Goal: Navigation & Orientation: Find specific page/section

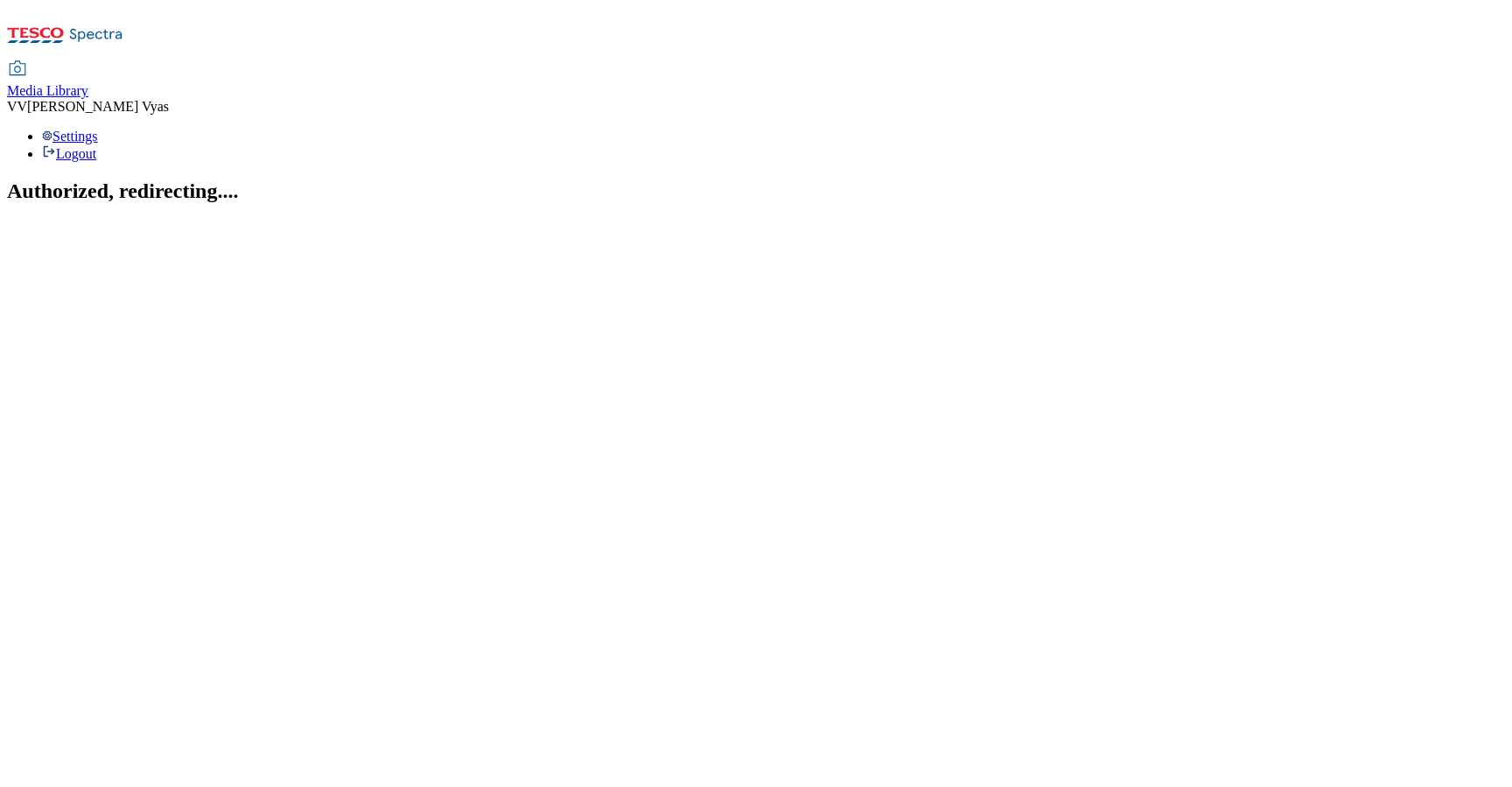
click at [88, 83] on div "Media Library" at bounding box center [47, 91] width 81 height 16
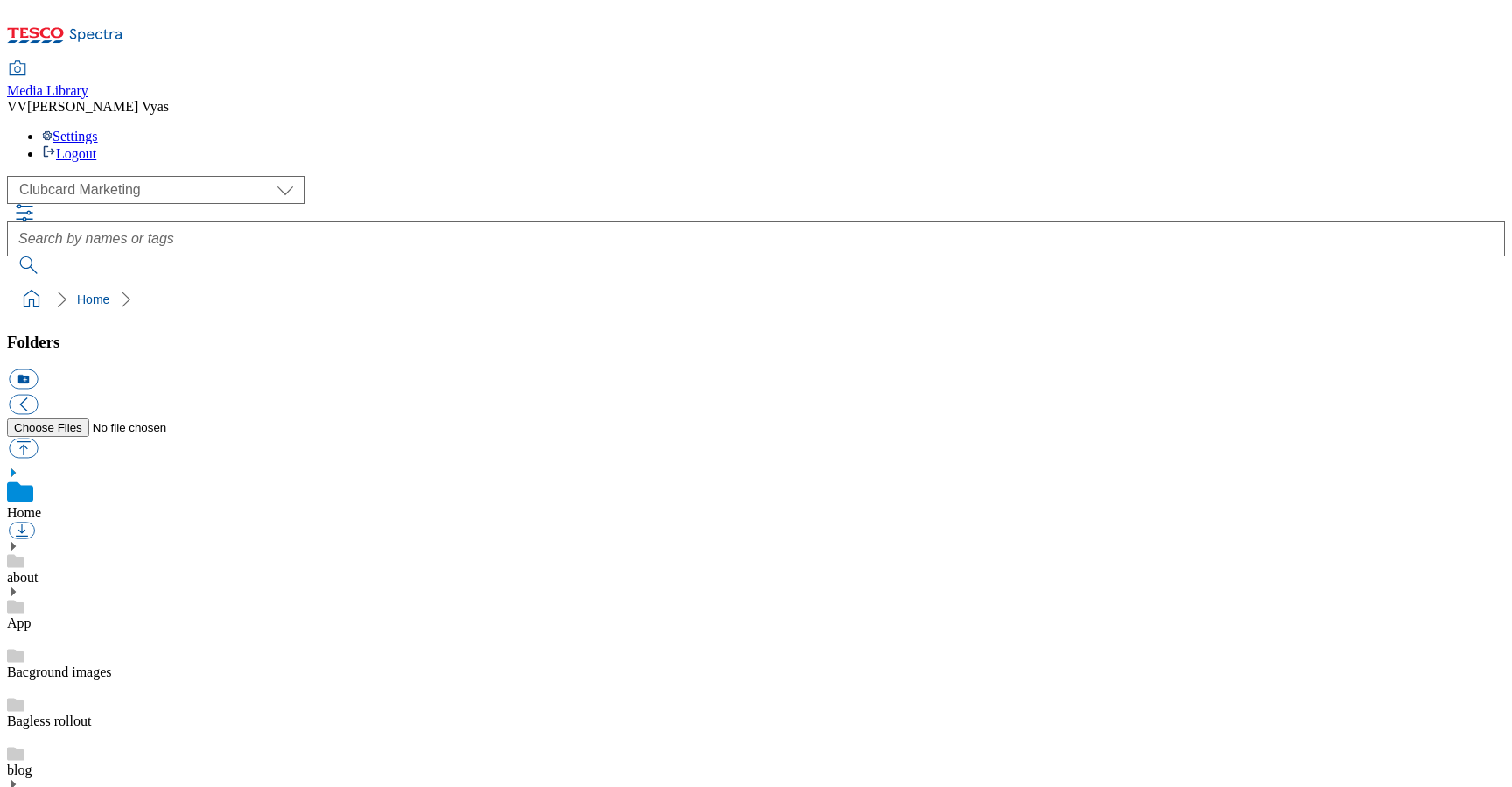
scroll to position [2, 0]
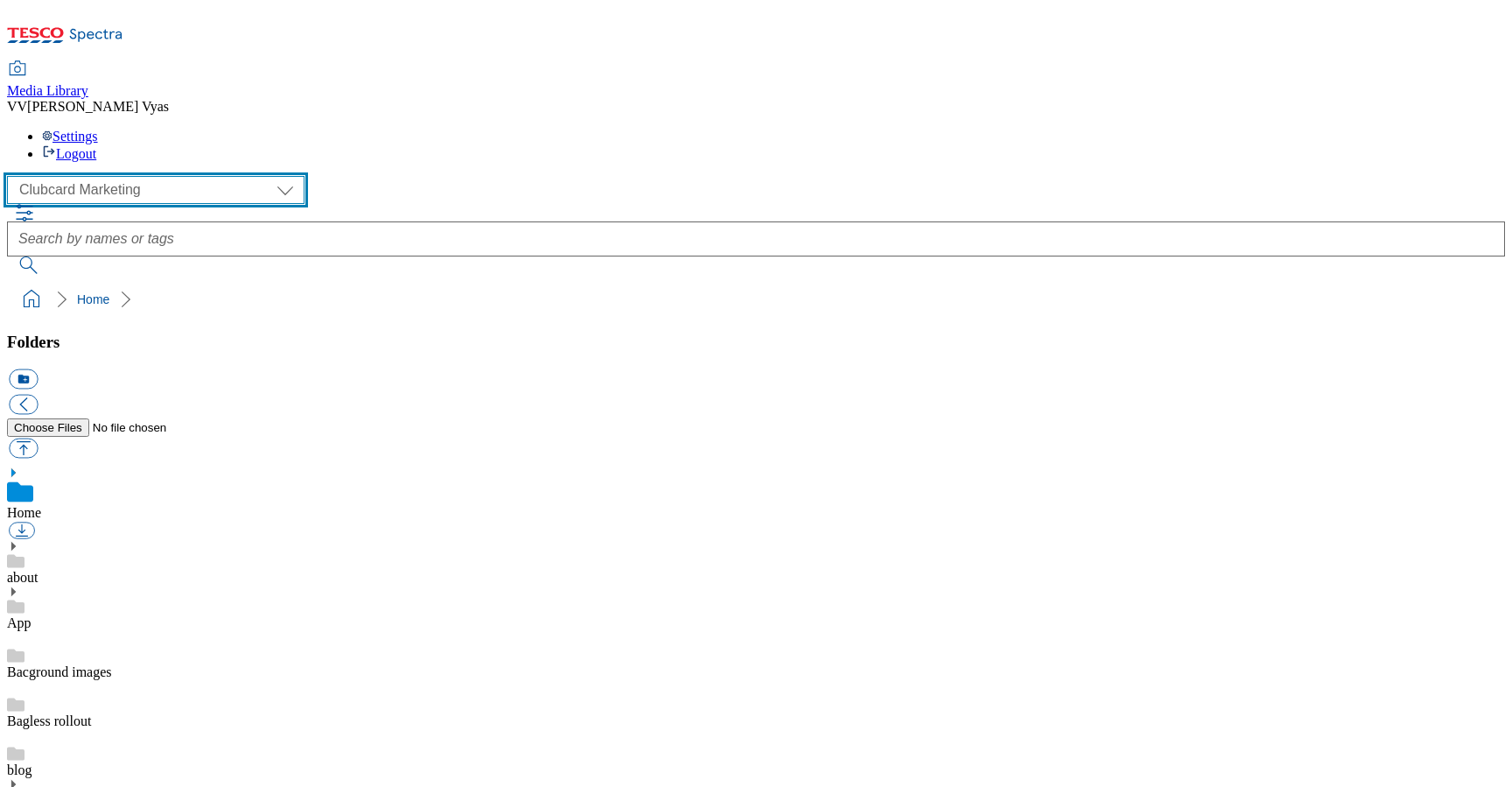
select select "flare-homepage"
